Goal: Task Accomplishment & Management: Complete application form

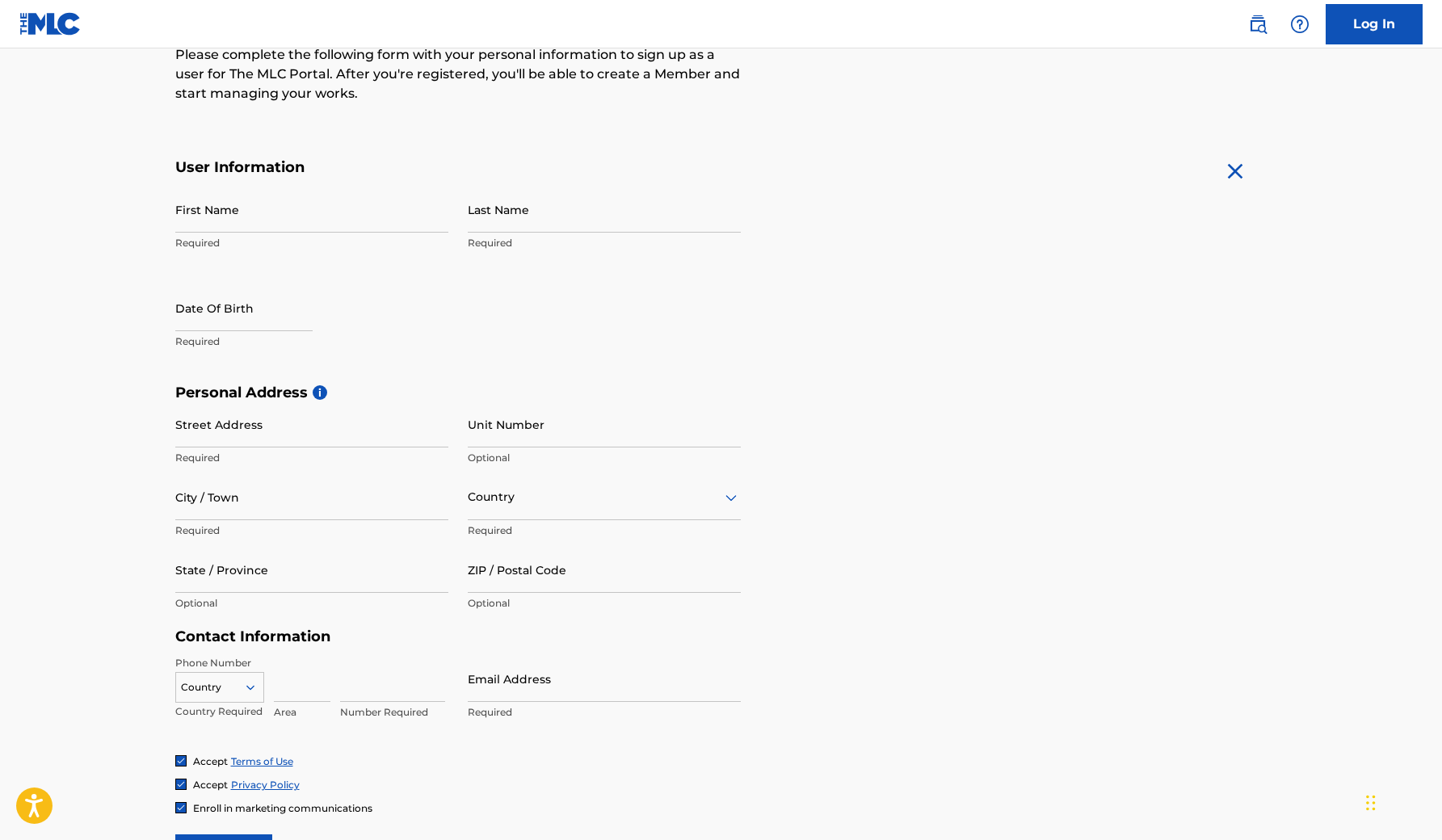
scroll to position [478, 0]
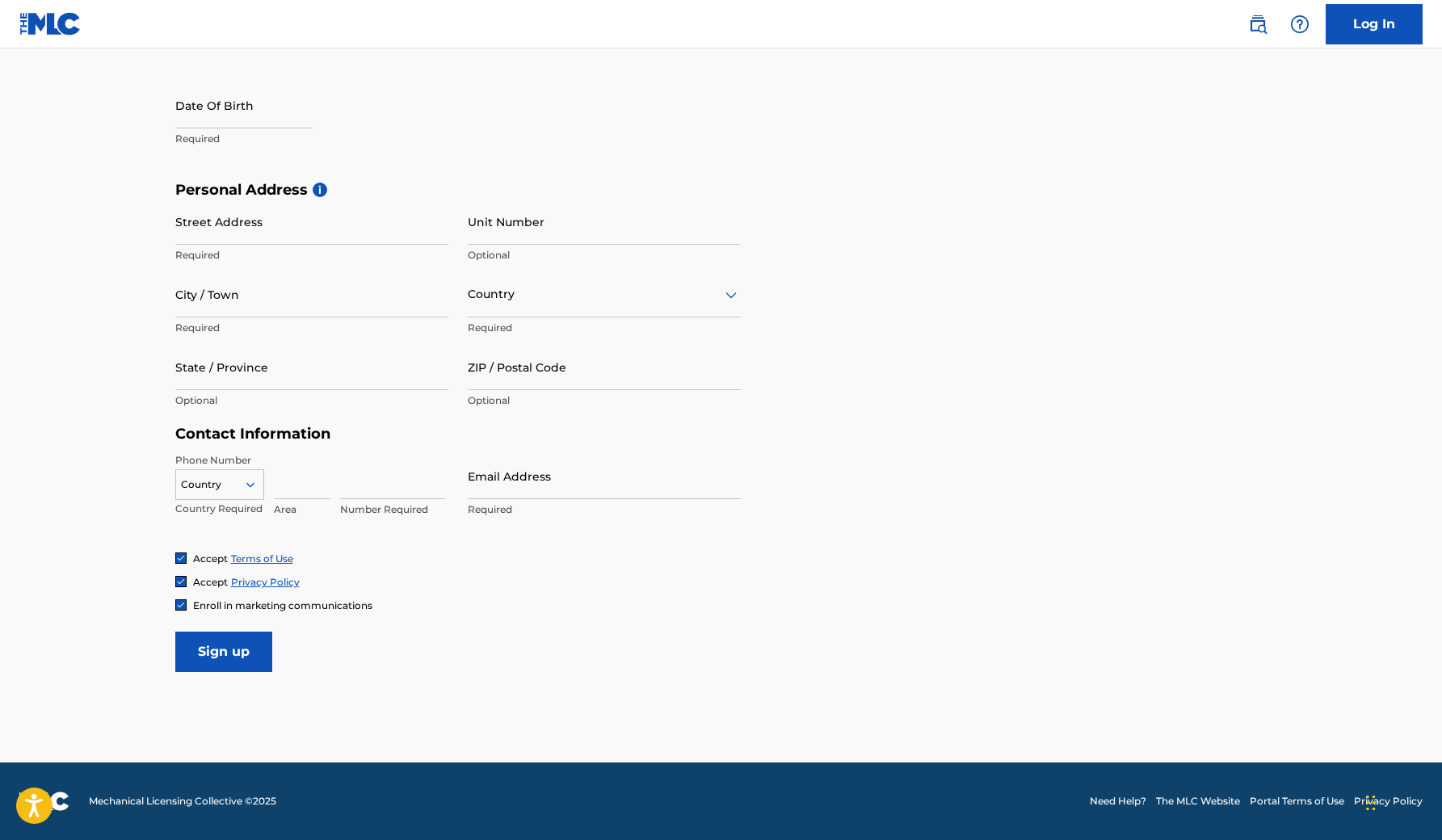
type input "[PERSON_NAME]"
select select "8"
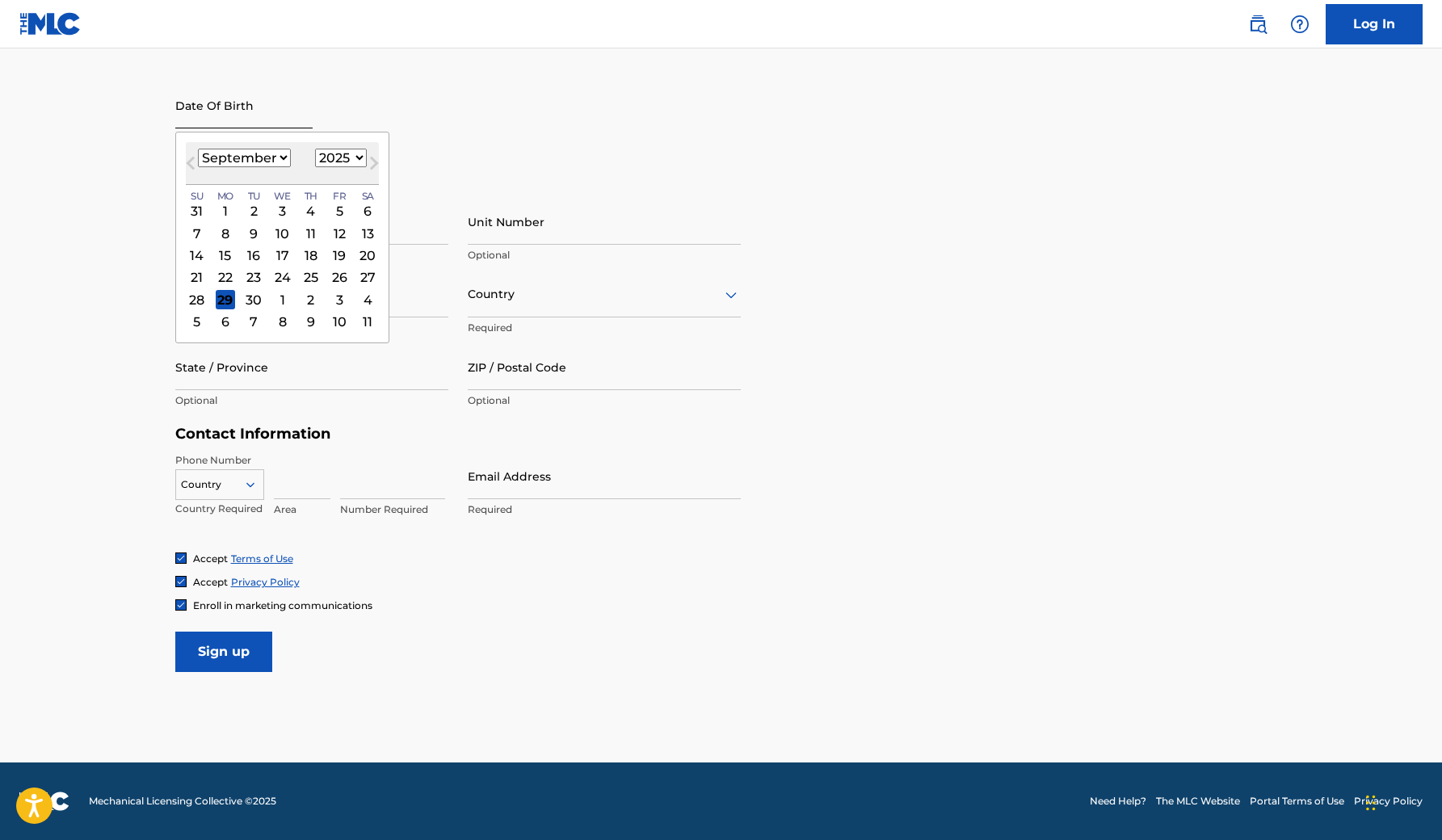
scroll to position [667, 0]
select select "2008"
select select "3"
click at [377, 265] on div "19" at bounding box center [368, 255] width 19 height 19
type input "[DATE]"
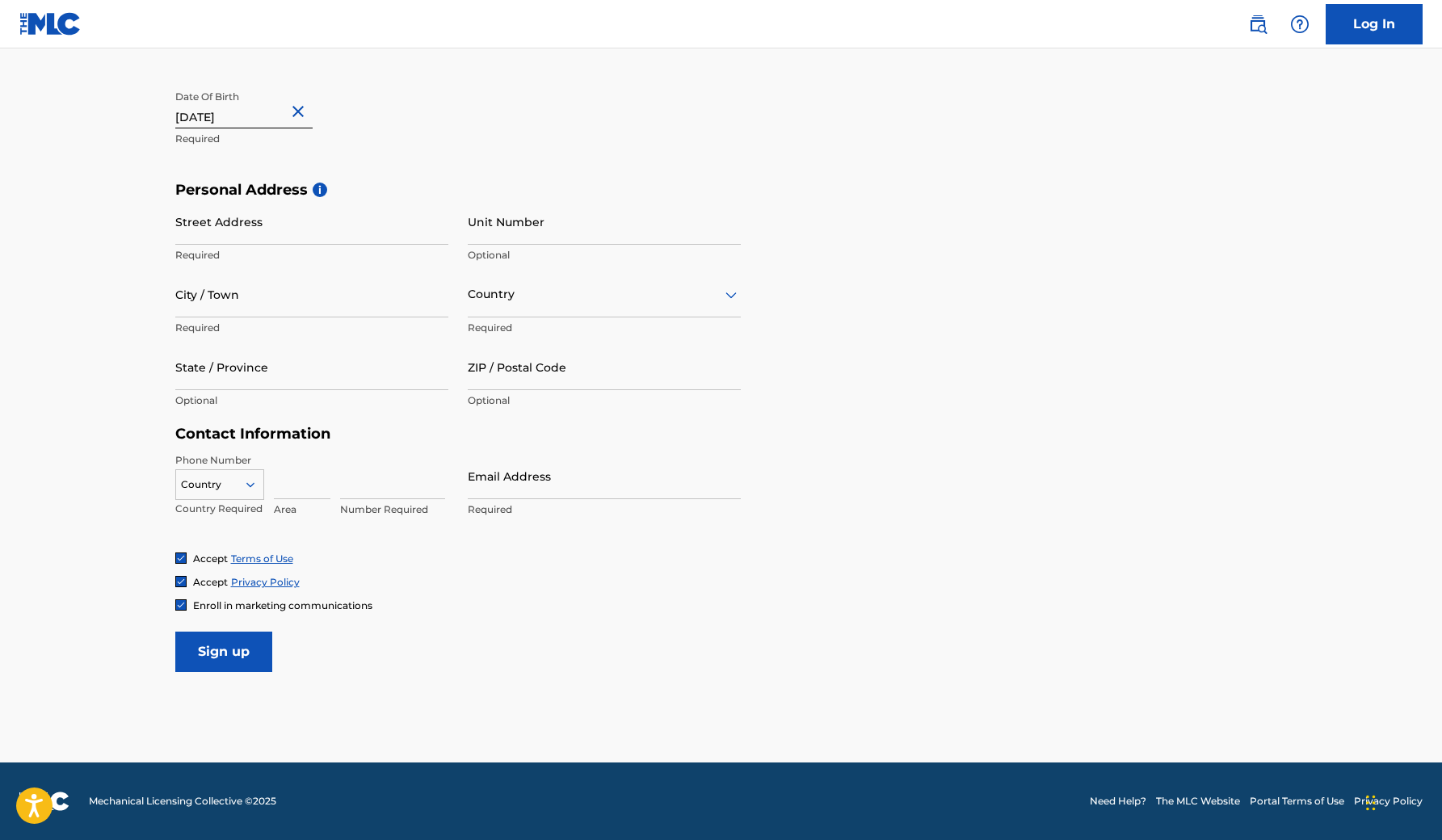
click at [357, 155] on div "Date Of Birth [DEMOGRAPHIC_DATA] Required" at bounding box center [311, 119] width 273 height 73
type input "5517"
type input "[STREET_ADDRESS]"
type input "[US_STATE][GEOGRAPHIC_DATA]"
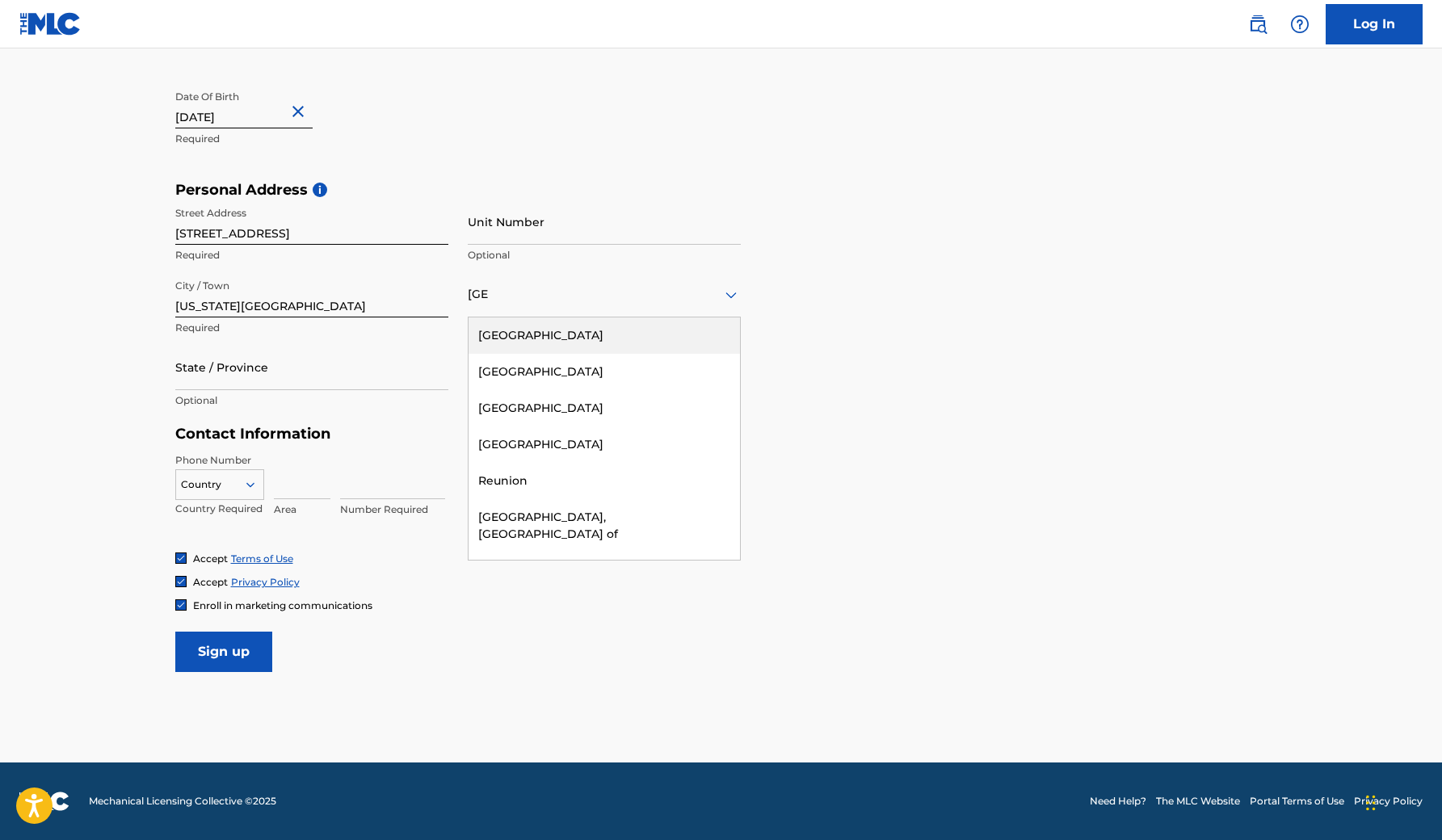
type input "[GEOGRAPHIC_DATA]"
type input "VA"
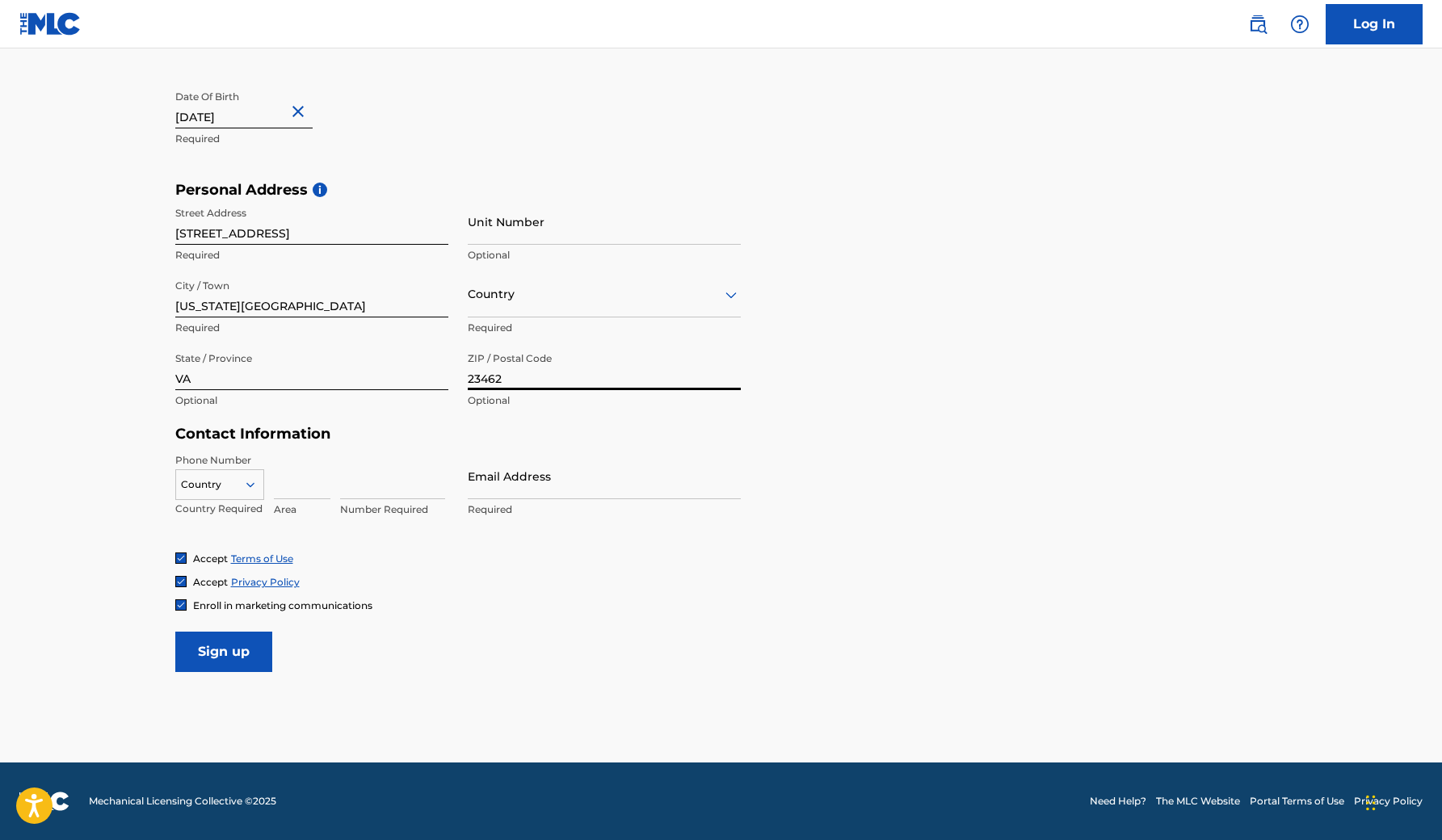
type input "23462"
type input "[GEOGRAPHIC_DATA]"
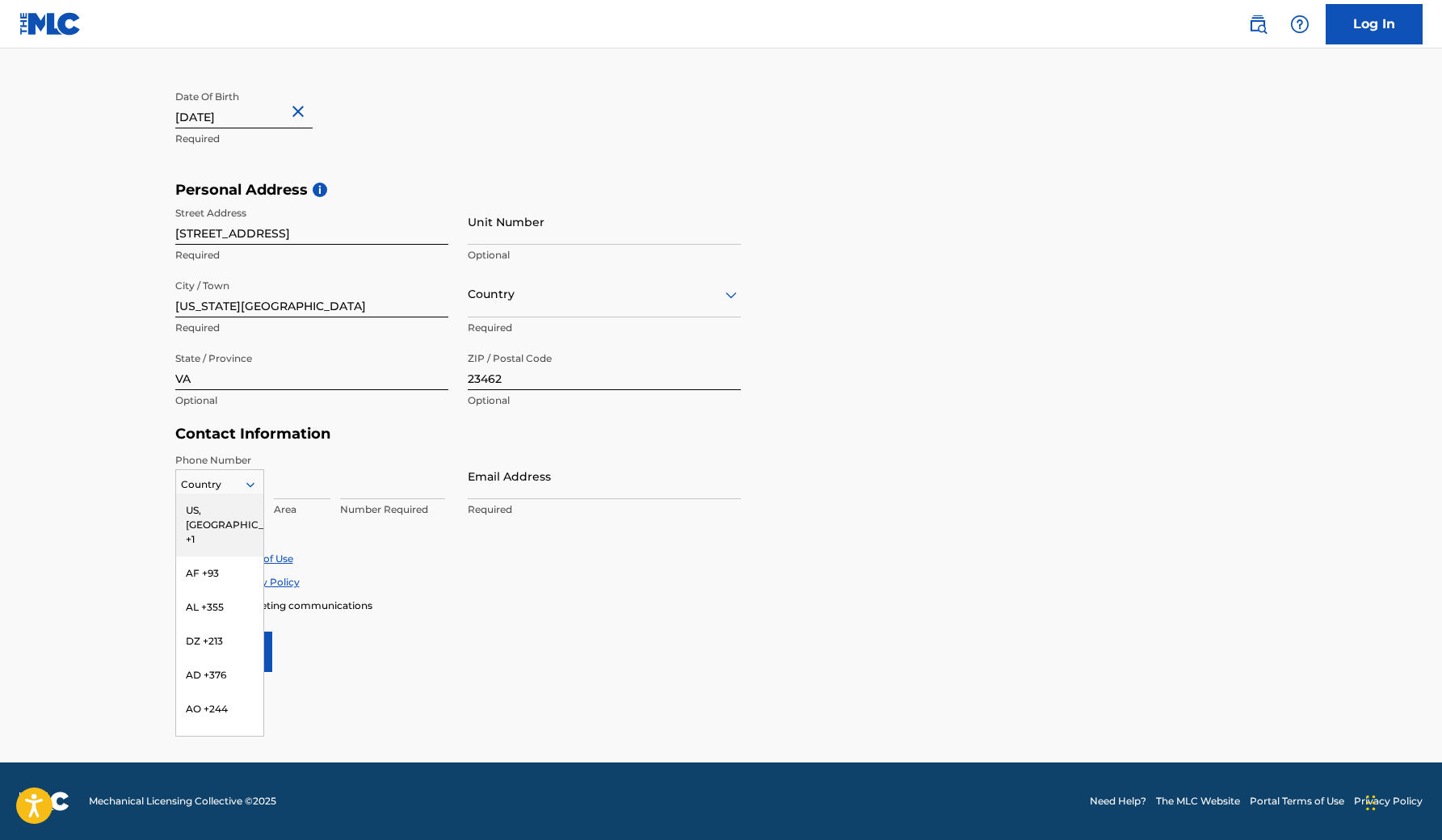
scroll to position [1370, 0]
click at [243, 492] on icon at bounding box center [250, 485] width 15 height 15
click at [201, 557] on div "US, [GEOGRAPHIC_DATA] +1" at bounding box center [219, 525] width 87 height 63
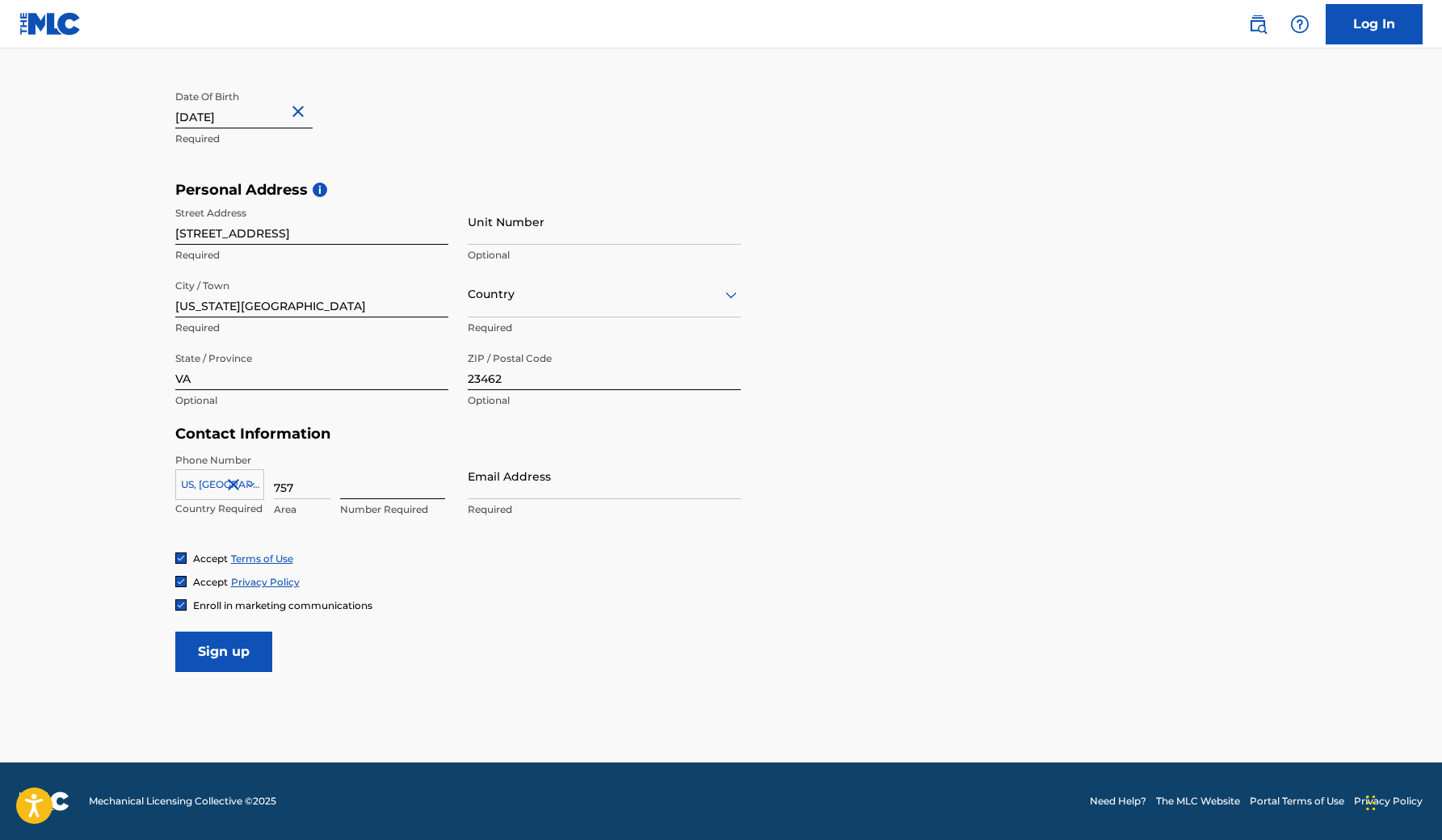
type input "757"
type input "7621851"
click at [734, 551] on div "Phone Number [GEOGRAPHIC_DATA], [GEOGRAPHIC_DATA] +1 Country Required 757 Area …" at bounding box center [457, 502] width 566 height 99
type input "[EMAIL_ADDRESS][DOMAIN_NAME]"
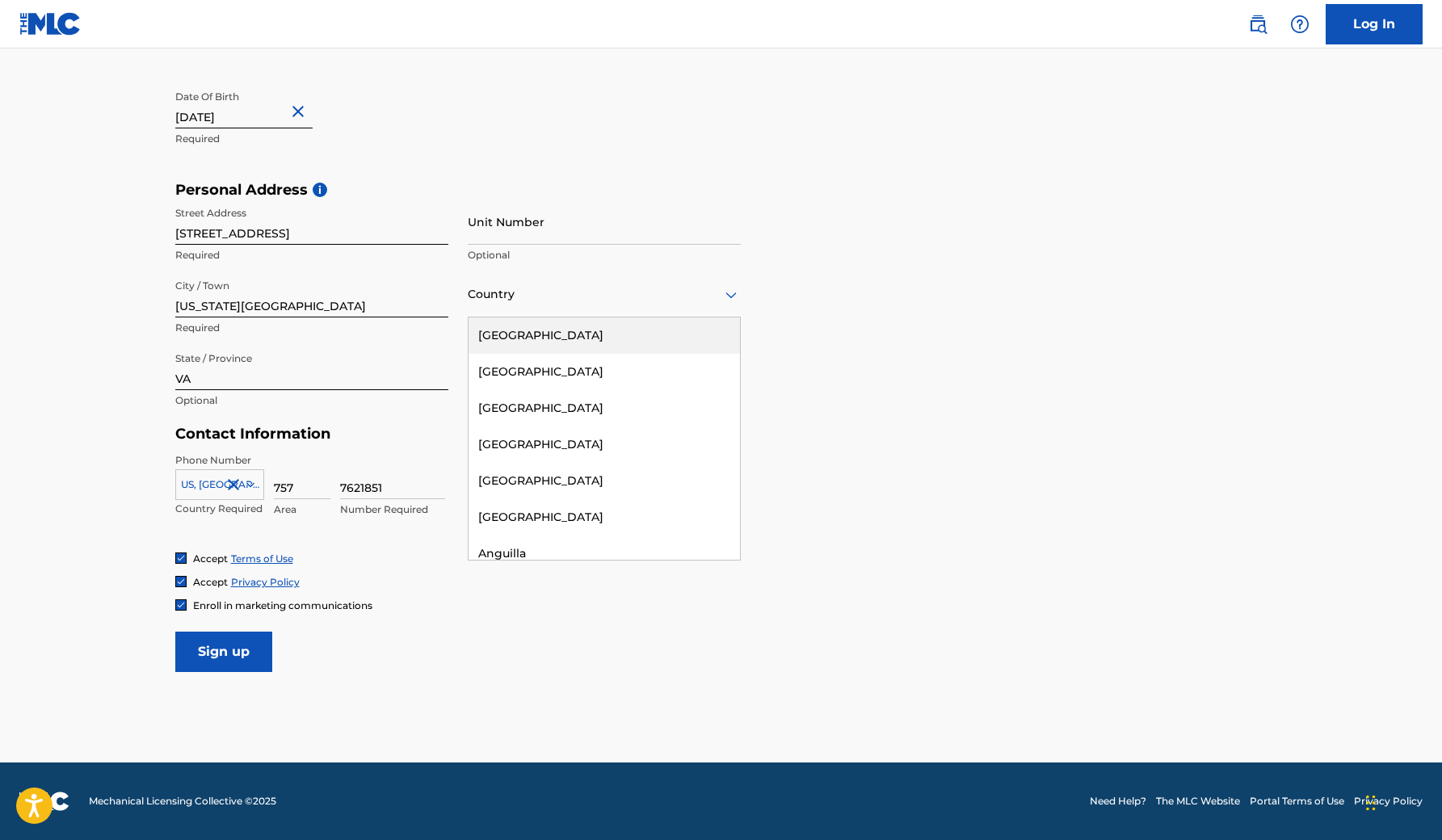
click at [741, 272] on div "Country" at bounding box center [604, 295] width 273 height 46
click at [740, 318] on div "[GEOGRAPHIC_DATA]" at bounding box center [604, 335] width 272 height 36
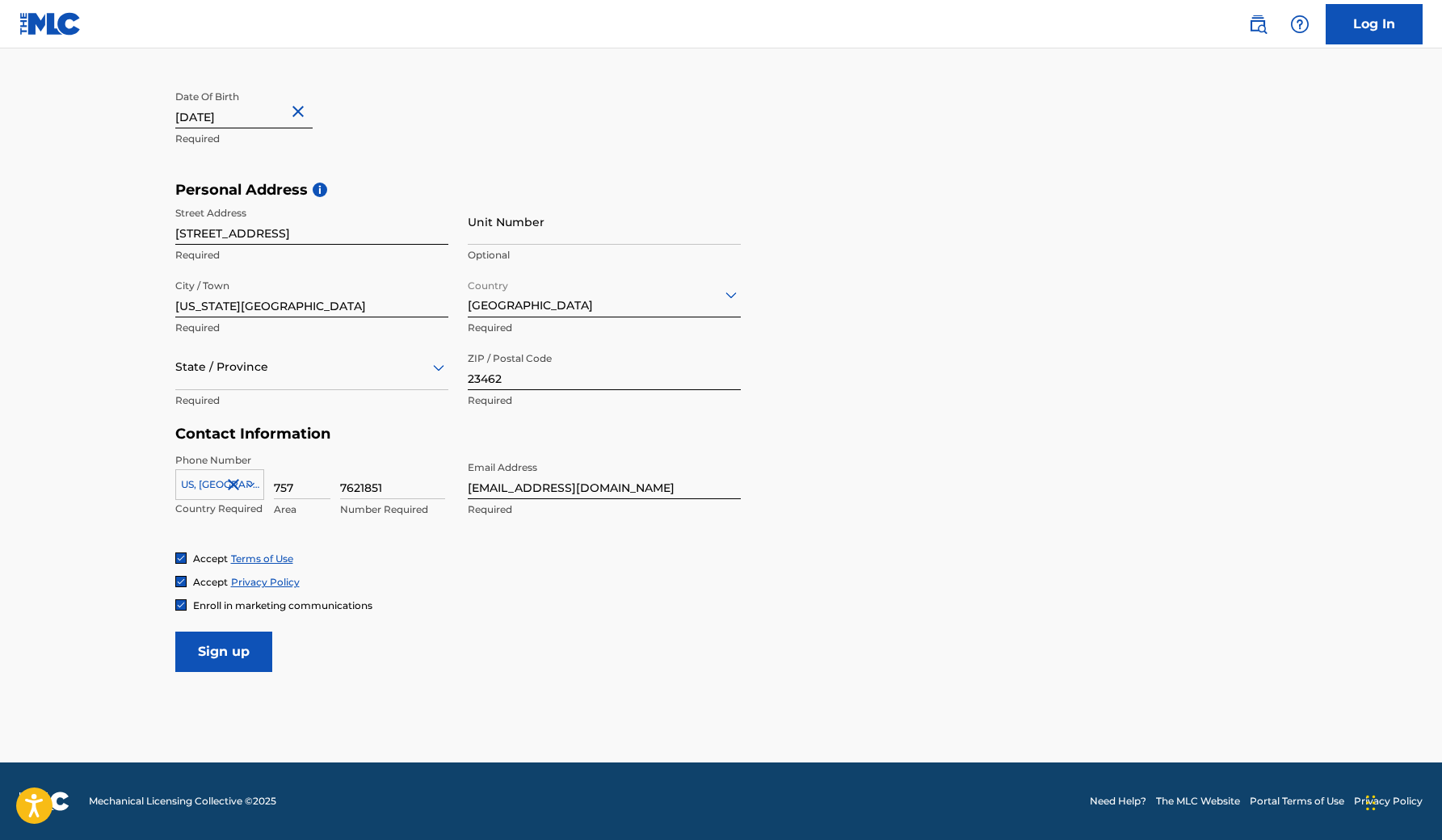
scroll to position [1595, 0]
click at [233, 672] on input "Sign up" at bounding box center [223, 652] width 97 height 40
click at [302, 344] on div "State / Province" at bounding box center [311, 367] width 273 height 46
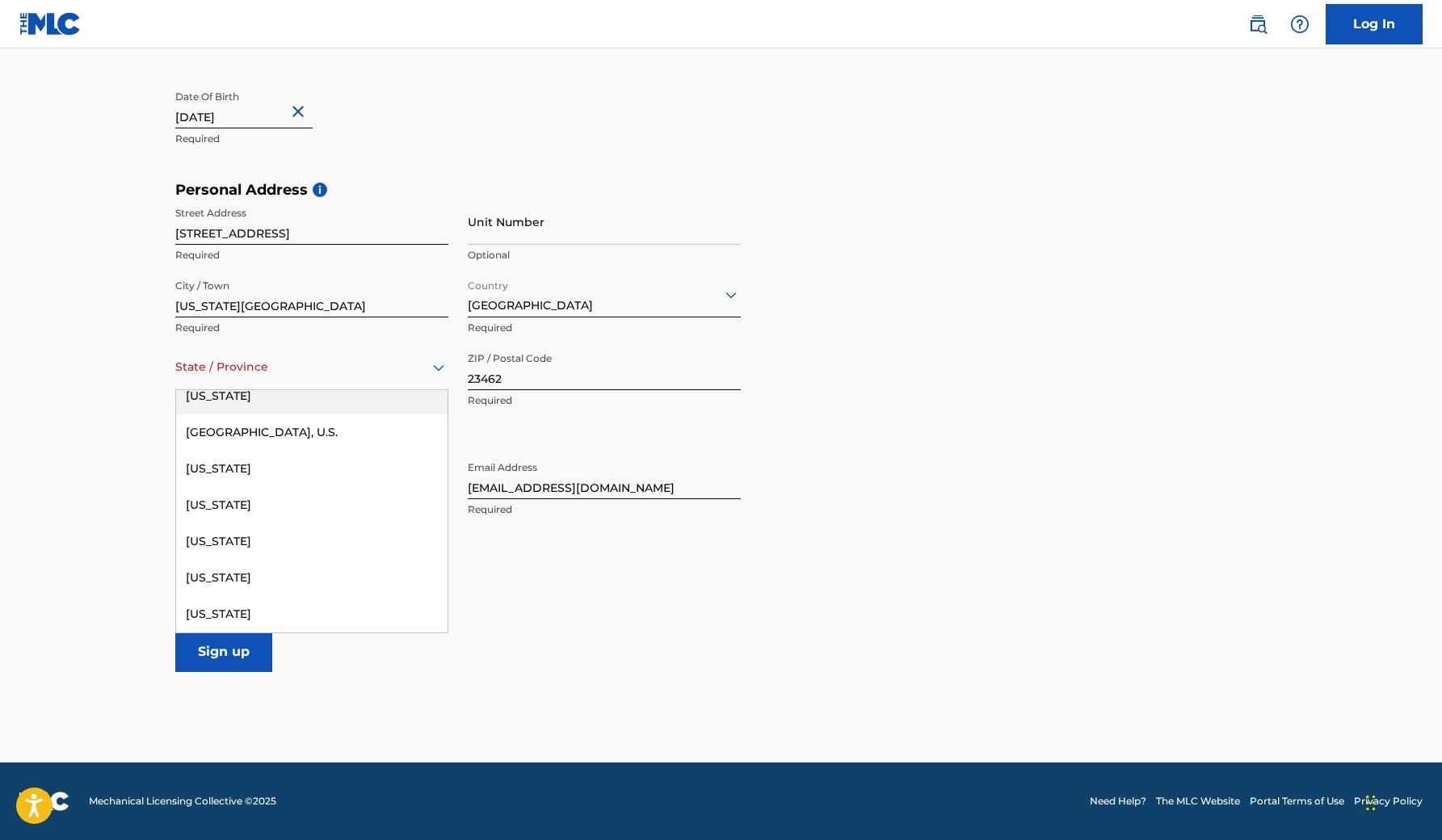
scroll to position [3826, 0]
click at [308, 451] on div "[US_STATE]" at bounding box center [311, 469] width 272 height 36
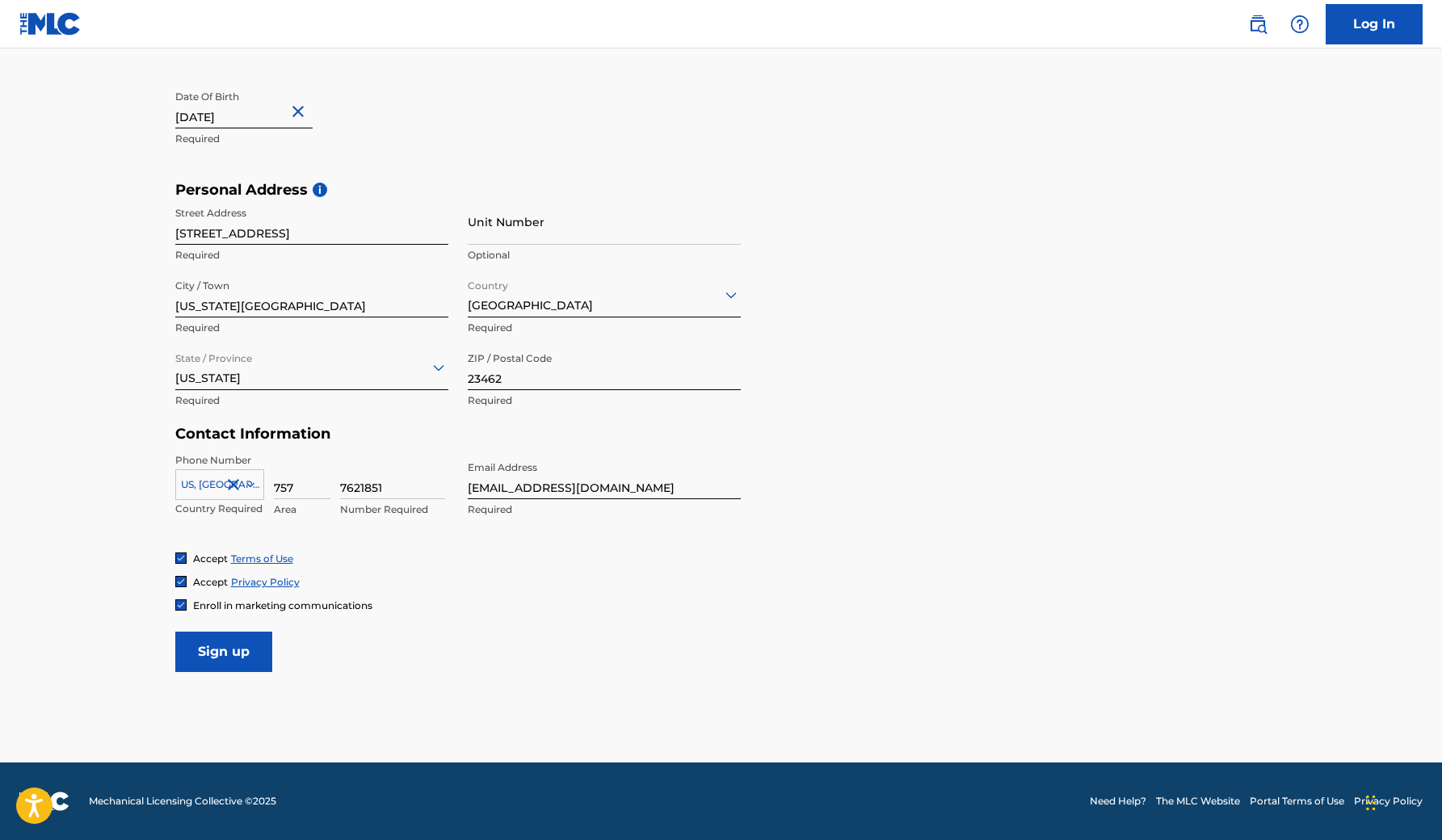
scroll to position [1851, 0]
click at [227, 545] on main "The MLC uses identity verification before a user is registered to comply with K…" at bounding box center [721, 194] width 1442 height 1137
click at [218, 632] on input "Sign up" at bounding box center [223, 652] width 97 height 40
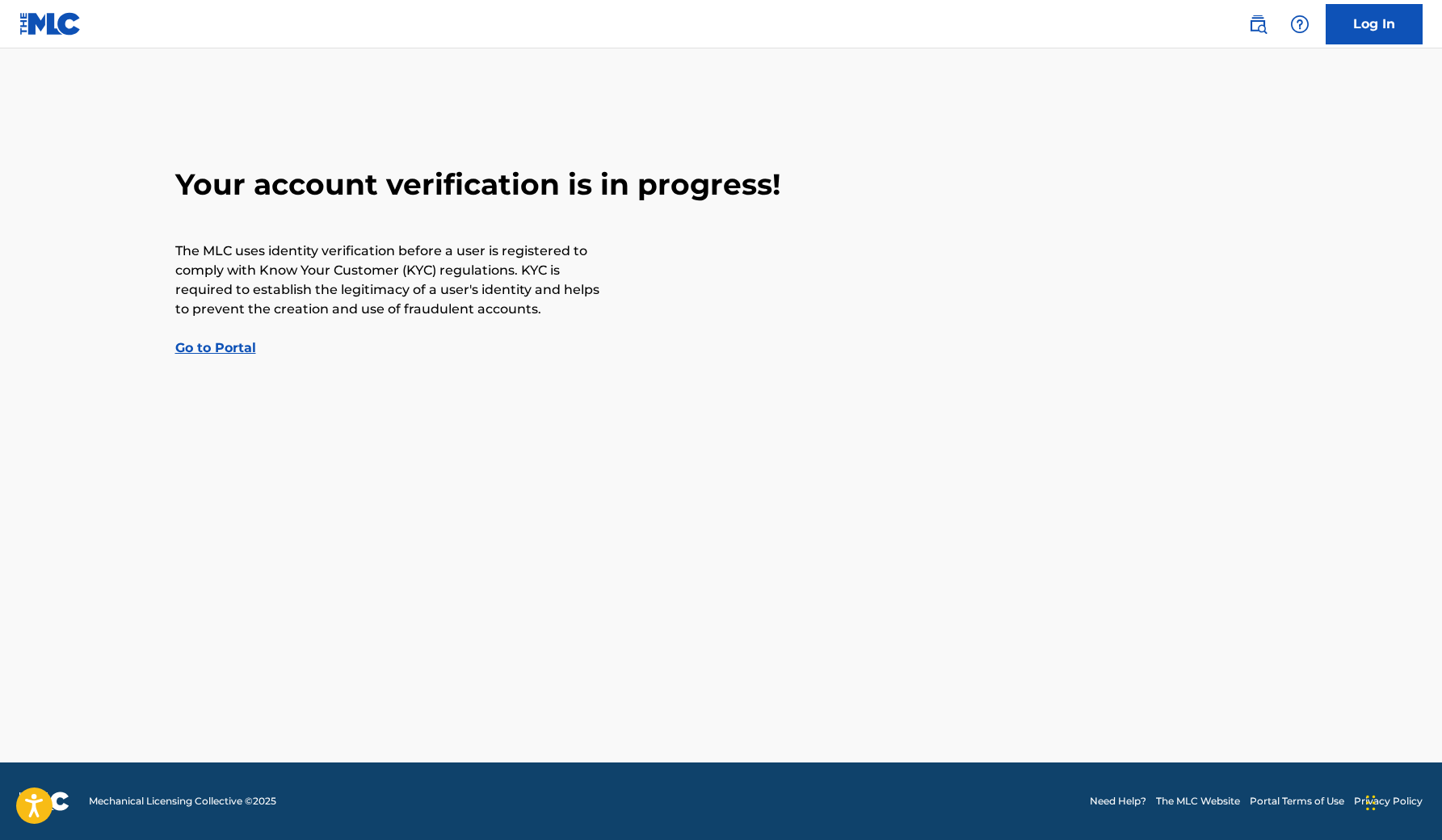
scroll to position [223, 0]
drag, startPoint x: 56, startPoint y: 332, endPoint x: 255, endPoint y: 332, distance: 199.0
click at [255, 319] on p "The MLC uses identity verification before a user is registered to comply with K…" at bounding box center [389, 281] width 428 height 77
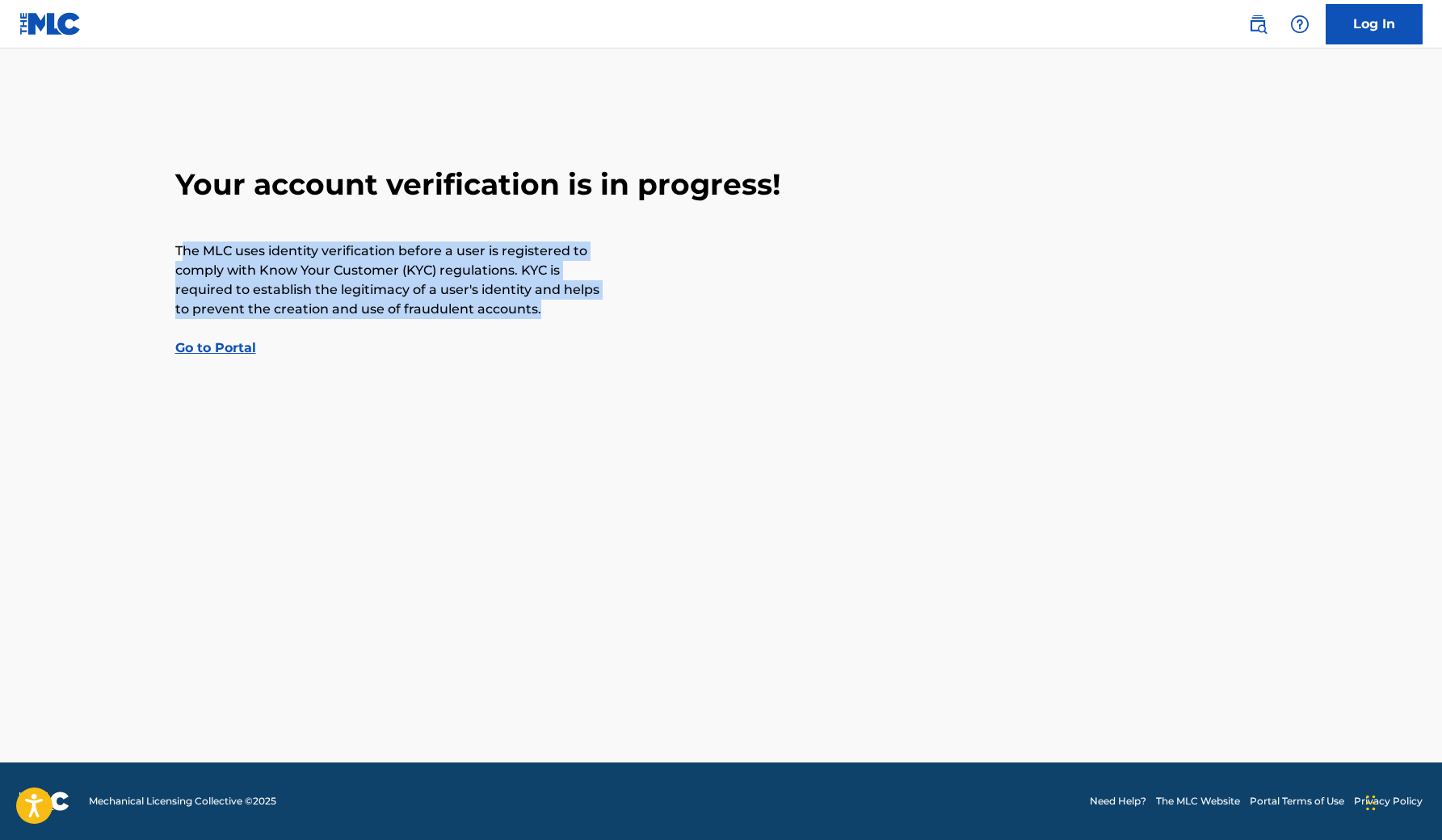
drag, startPoint x: 59, startPoint y: 325, endPoint x: 463, endPoint y: 385, distance: 408.4
click at [463, 319] on p "The MLC uses identity verification before a user is registered to comply with K…" at bounding box center [389, 281] width 428 height 77
click at [175, 355] on link "Go to Portal" at bounding box center [216, 347] width 81 height 15
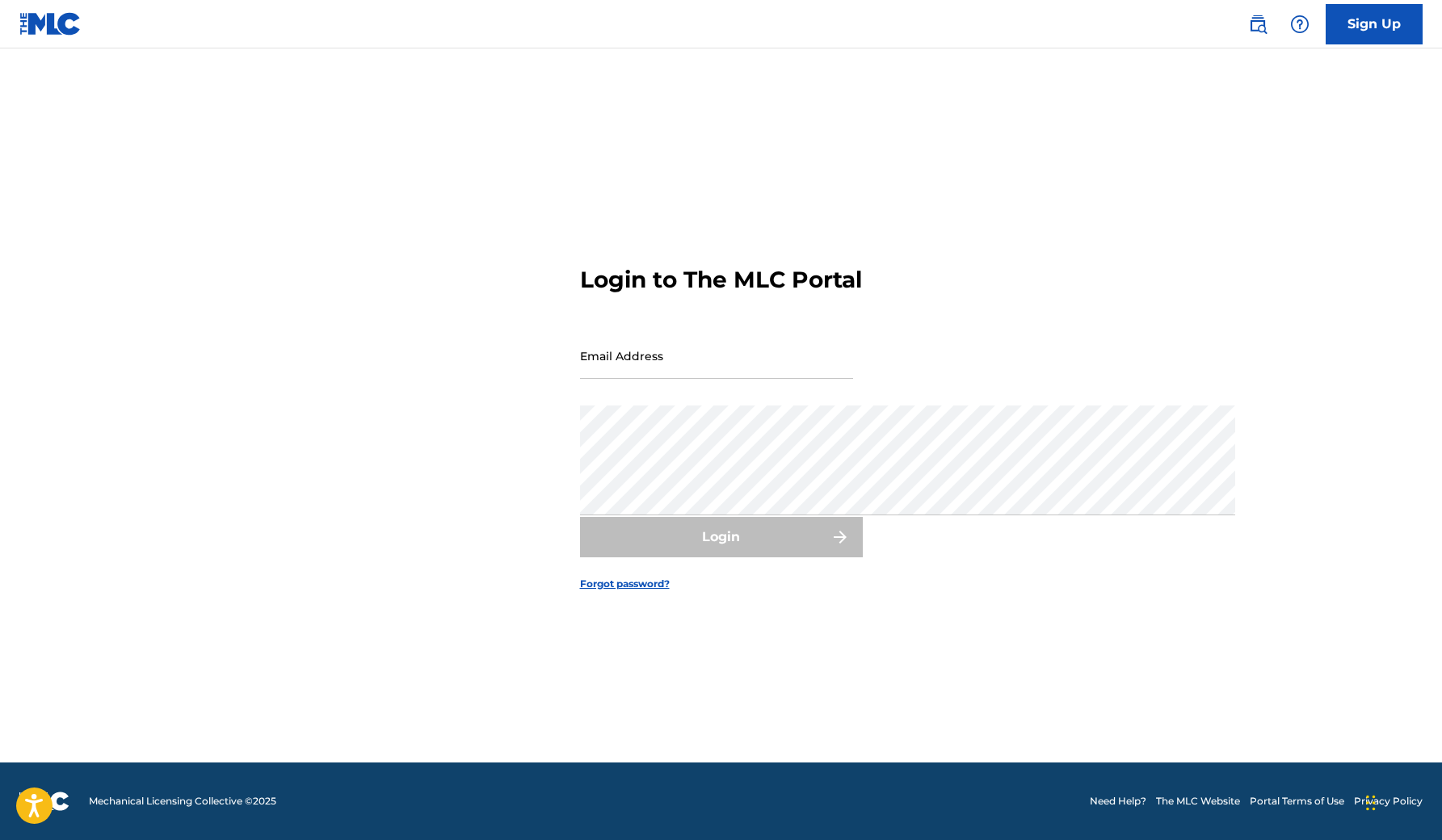
scroll to position [370, 0]
type input "[EMAIL_ADDRESS][DOMAIN_NAME]"
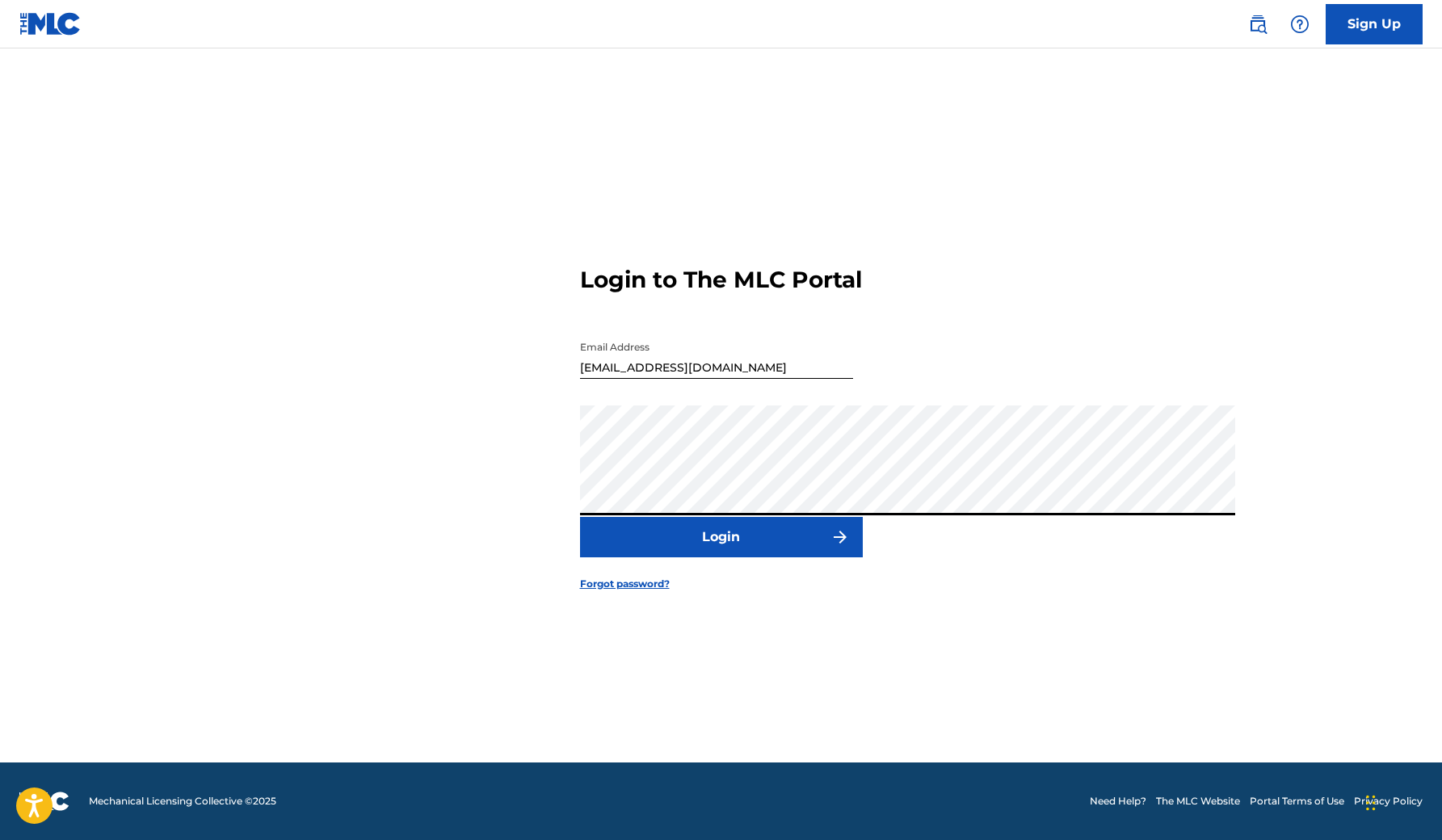
click at [580, 527] on div "Show Password" at bounding box center [637, 535] width 114 height 16
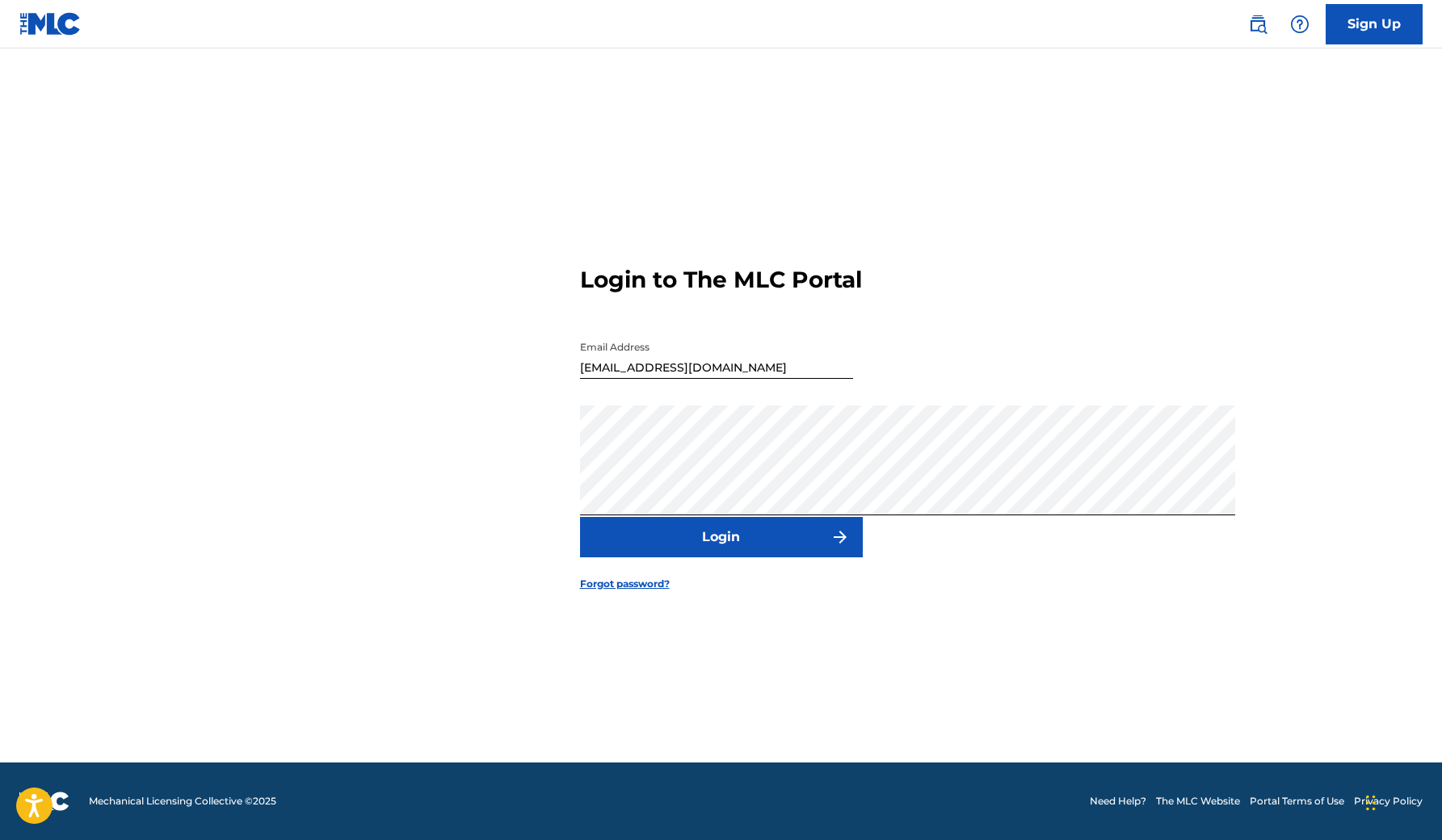
click at [580, 530] on div at bounding box center [586, 536] width 12 height 12
click at [580, 544] on button "Login" at bounding box center [721, 537] width 282 height 40
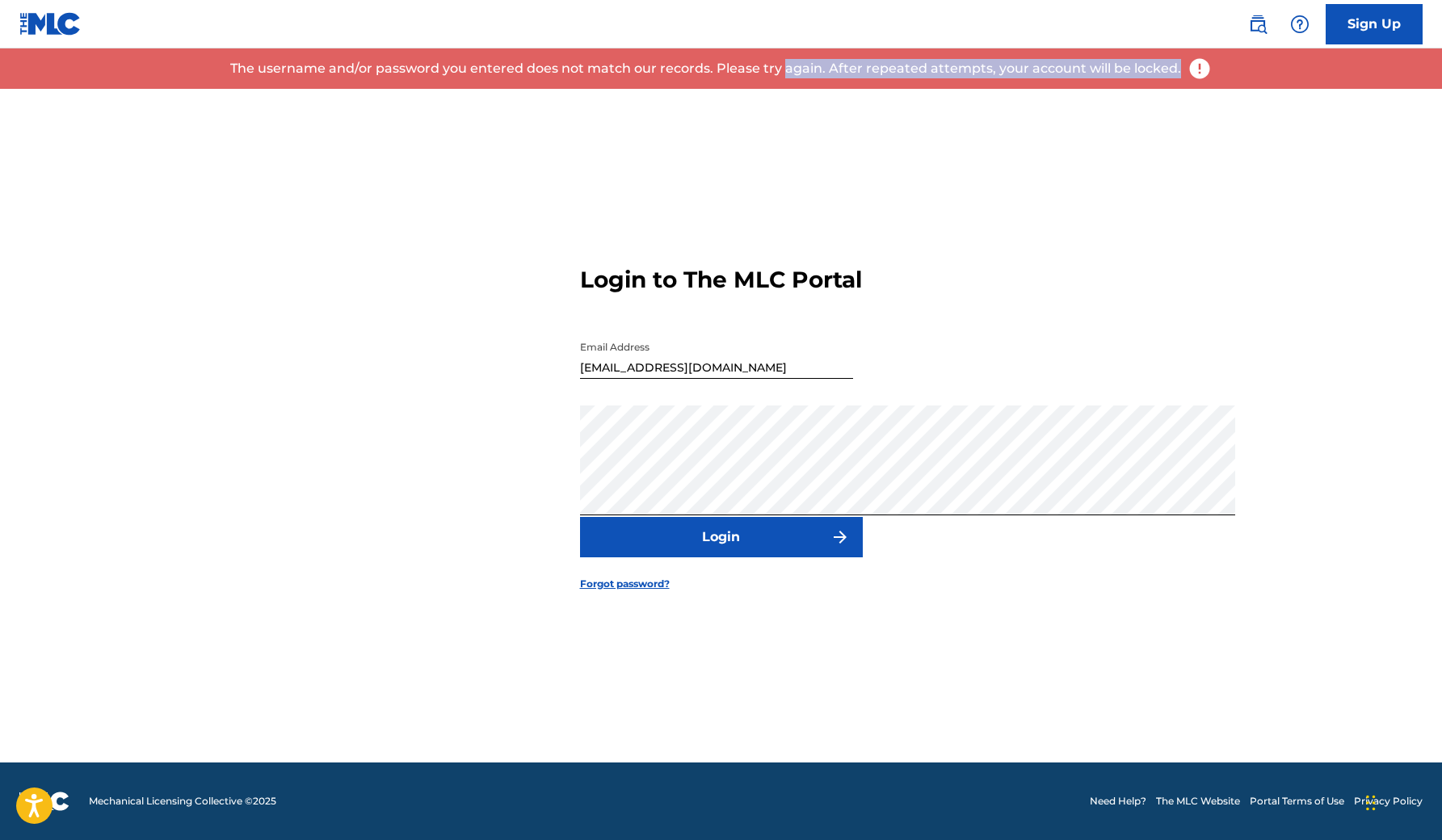
drag, startPoint x: 855, startPoint y: 150, endPoint x: 890, endPoint y: 193, distance: 55.4
click at [891, 78] on p "The username and/or password you entered does not match our records. Please try…" at bounding box center [706, 69] width 951 height 19
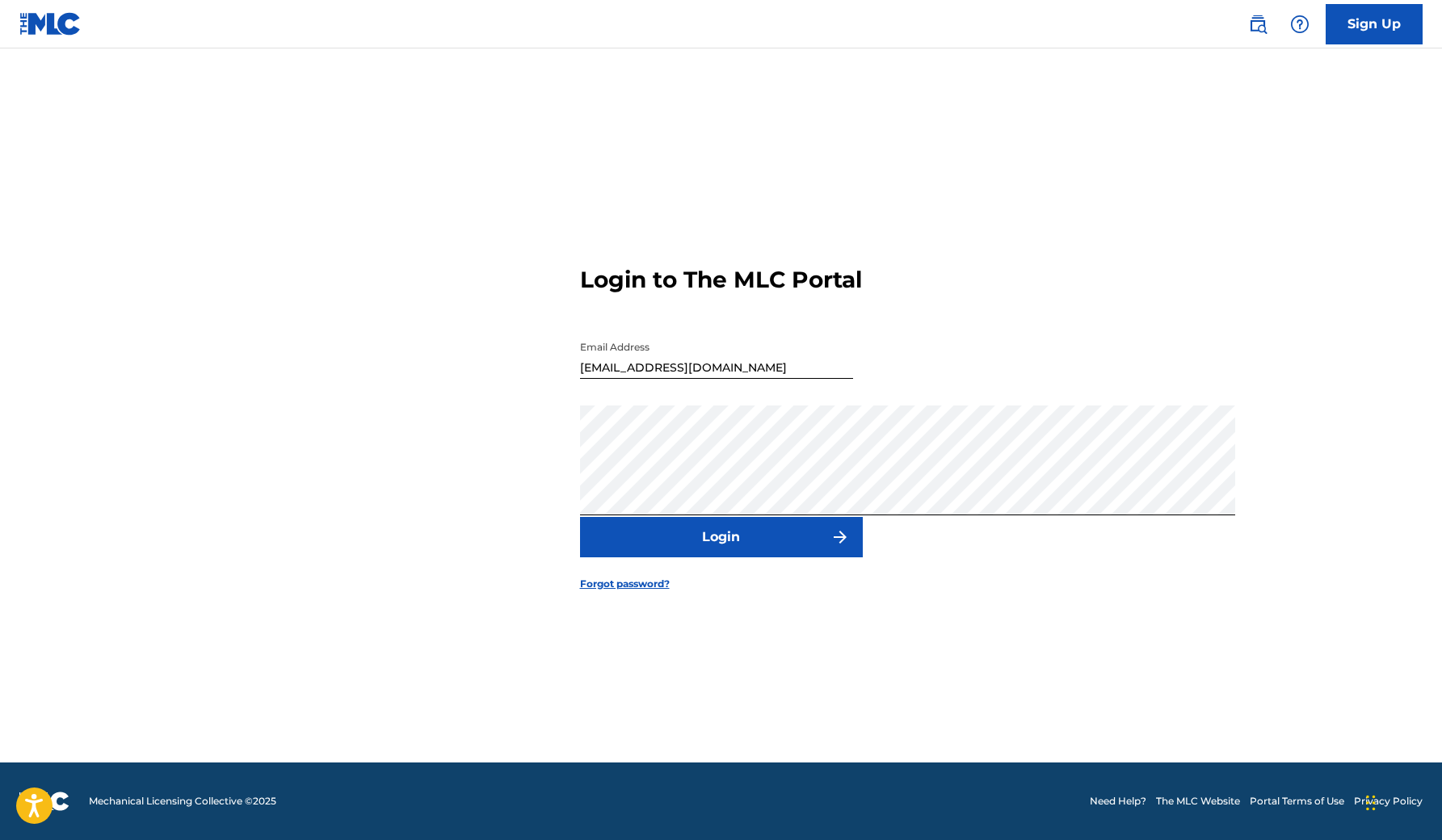
scroll to position [382, 0]
